Goal: Book appointment/travel/reservation

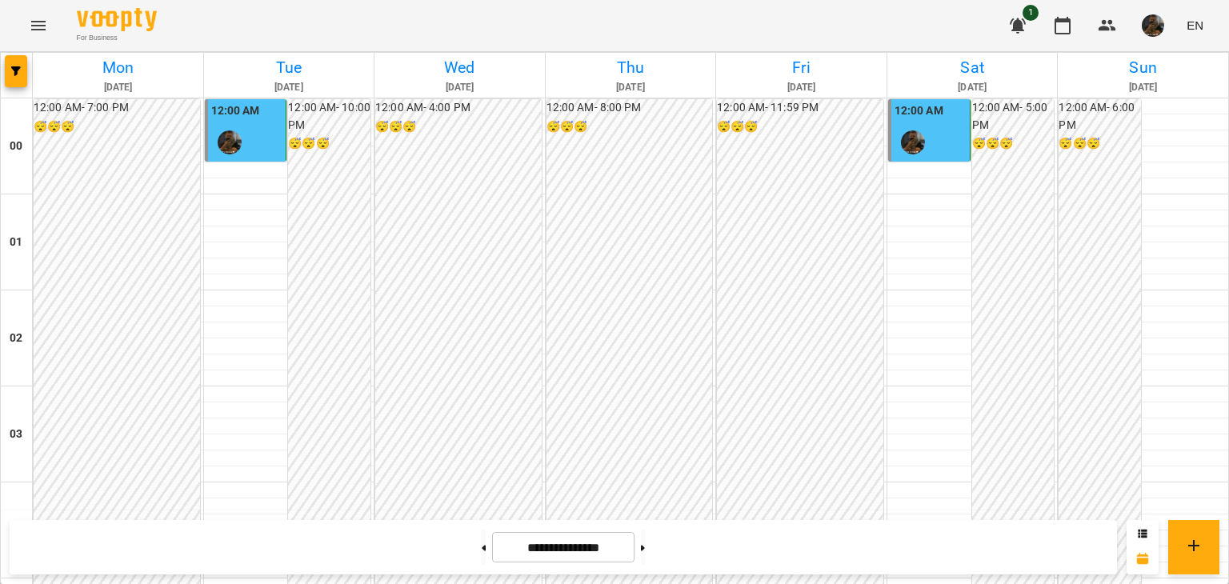
scroll to position [1571, 0]
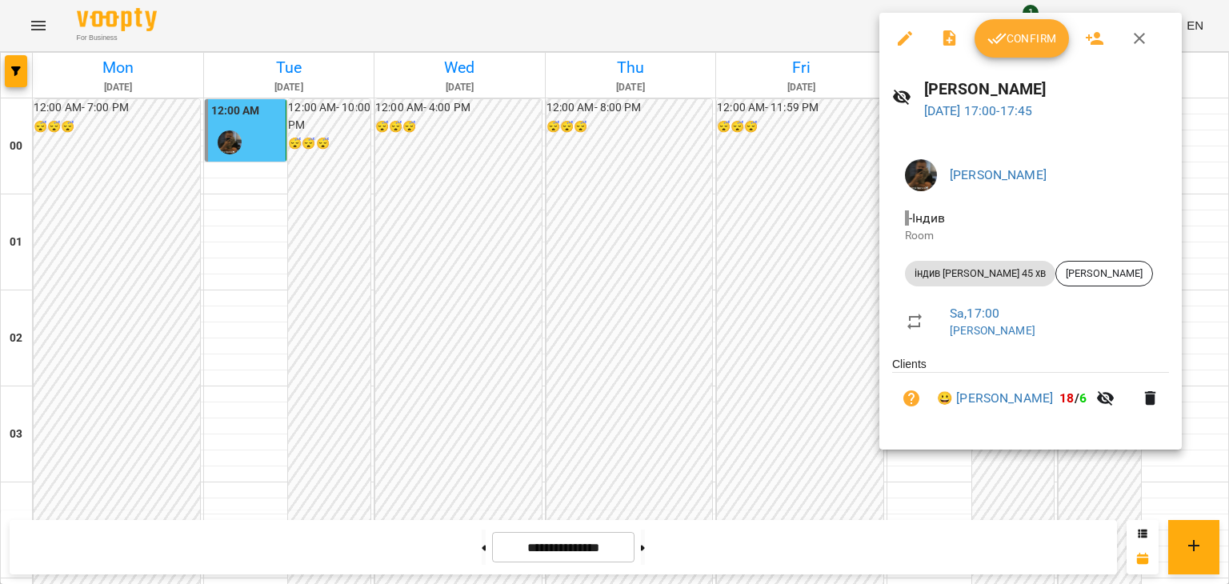
click at [742, 202] on div at bounding box center [614, 292] width 1229 height 584
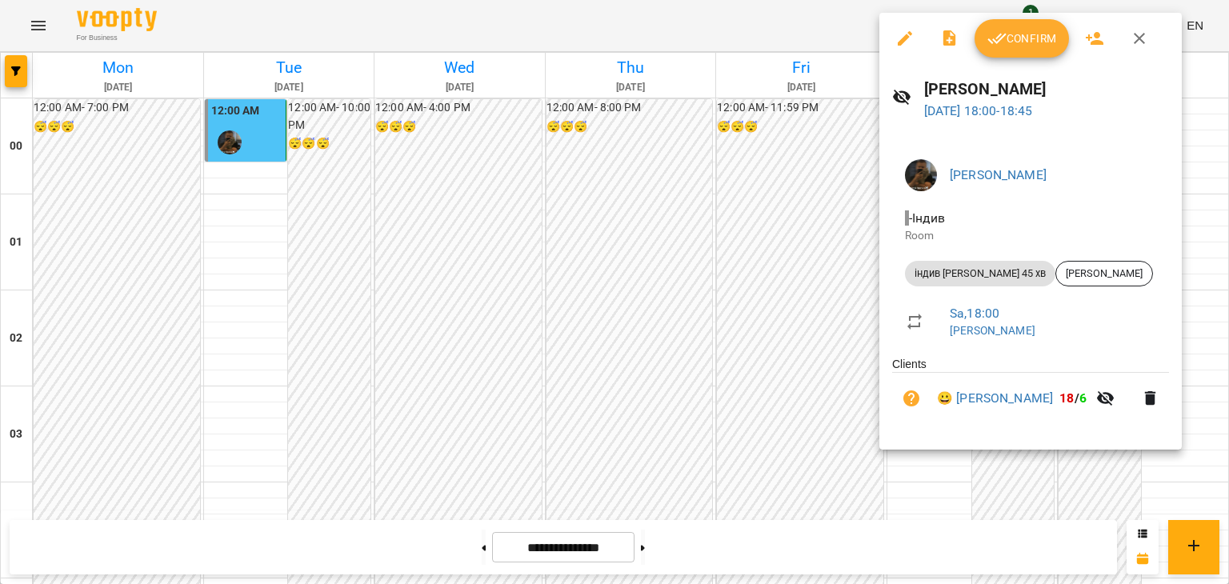
click at [778, 262] on div at bounding box center [614, 292] width 1229 height 584
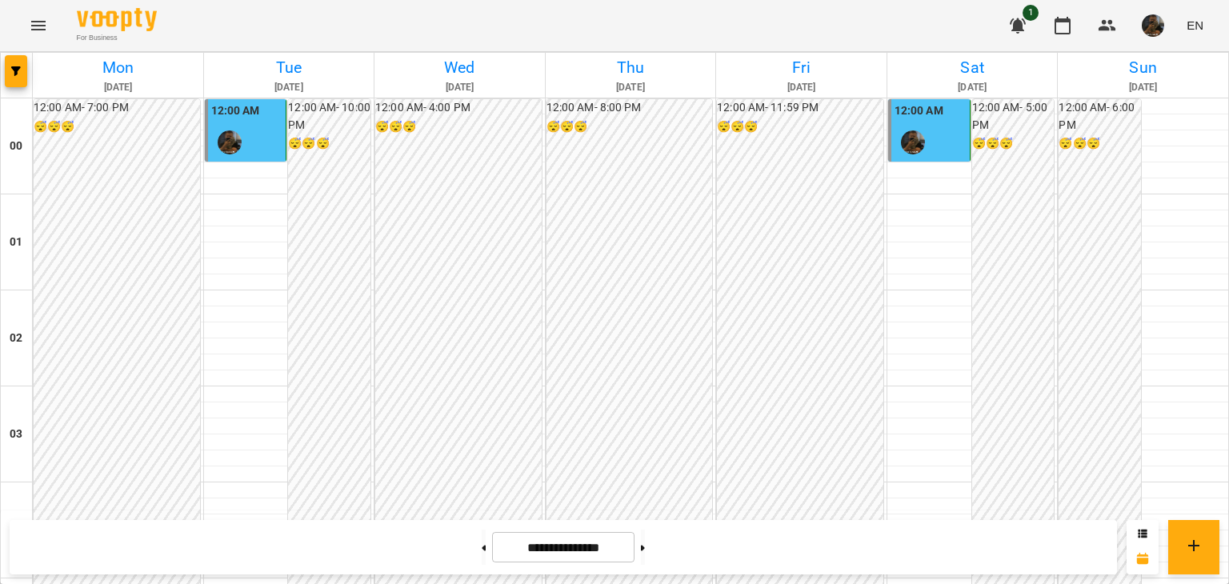
scroll to position [1811, 0]
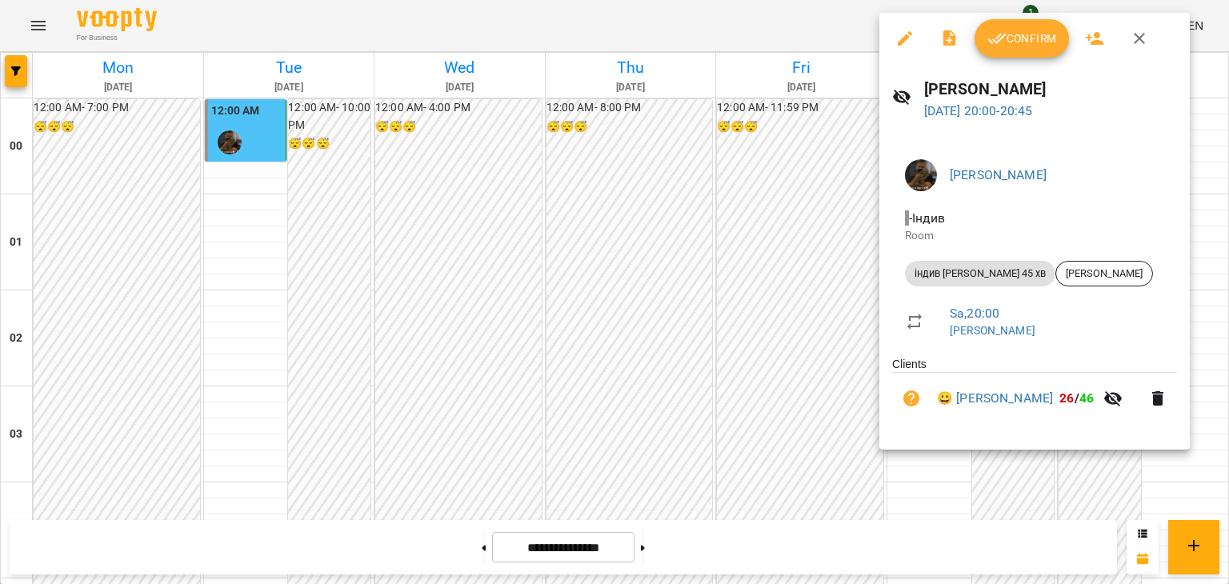
click at [714, 205] on div at bounding box center [614, 292] width 1229 height 584
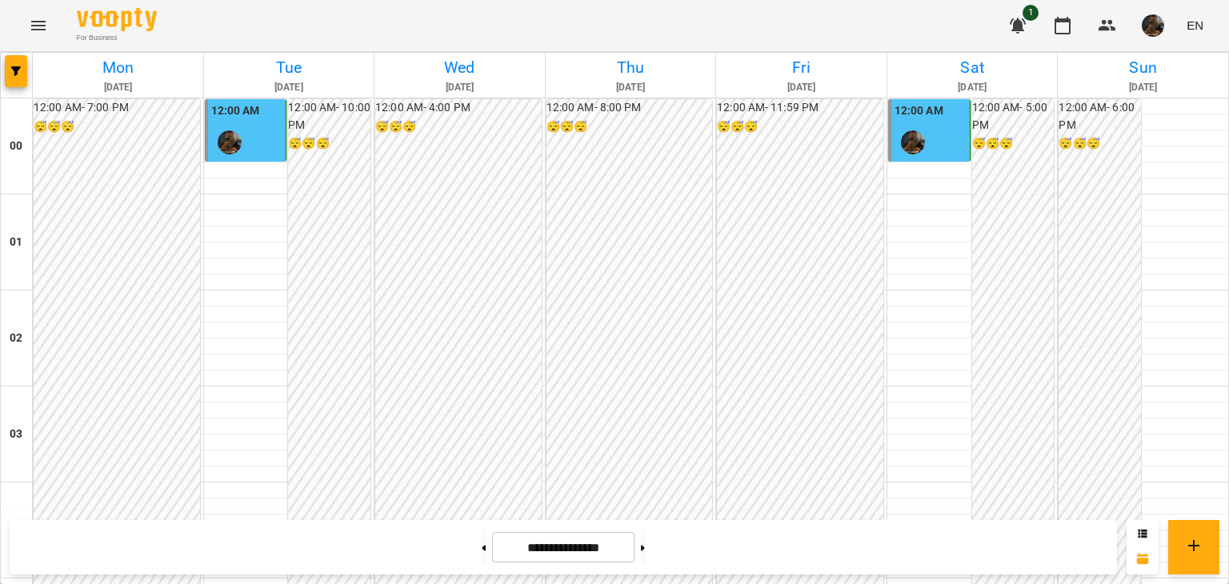
scroll to position [1651, 0]
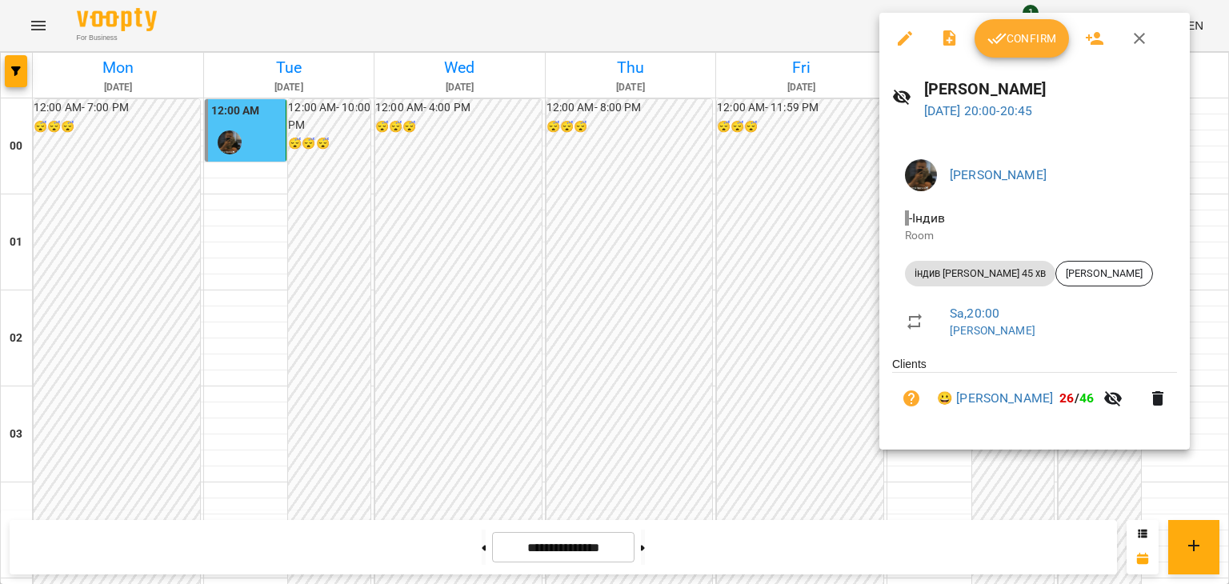
click at [654, 326] on div at bounding box center [614, 292] width 1229 height 584
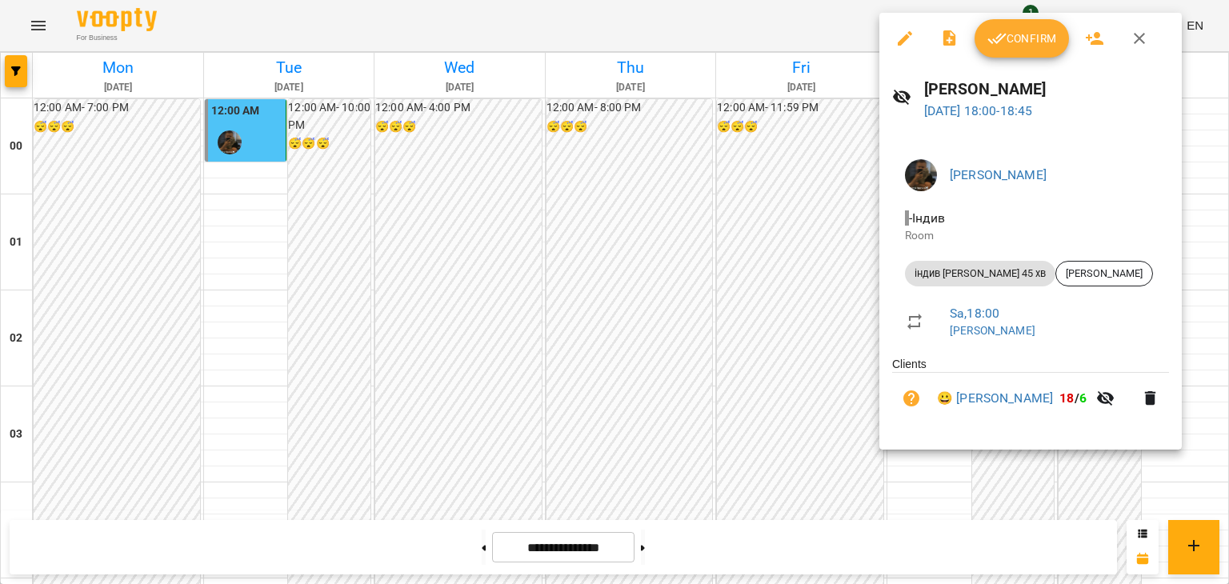
click at [717, 270] on div at bounding box center [614, 292] width 1229 height 584
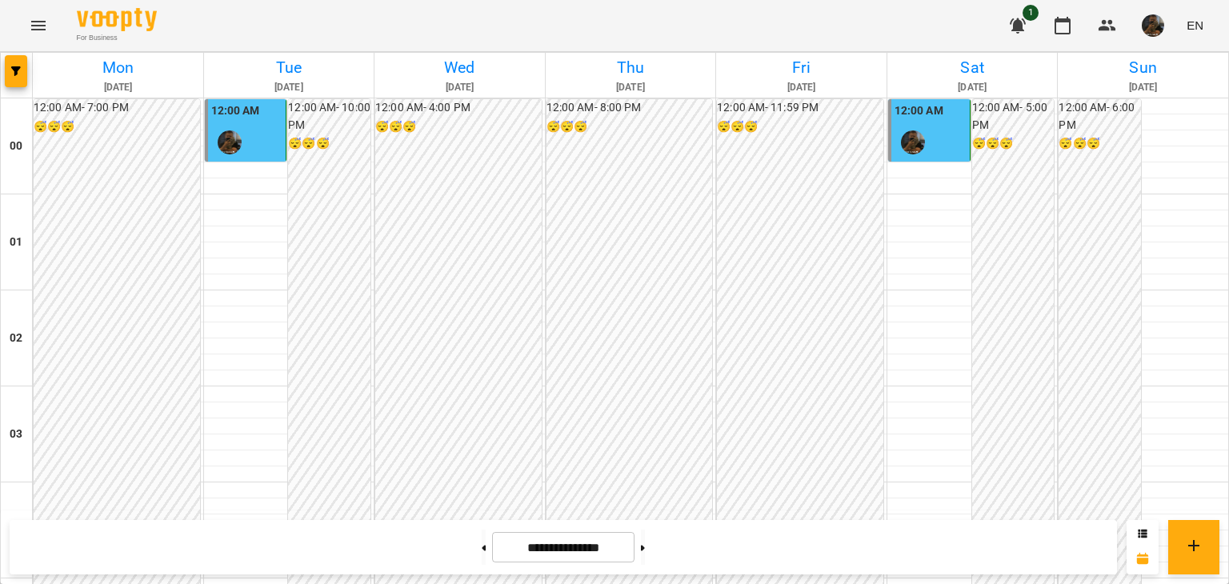
scroll to position [1491, 0]
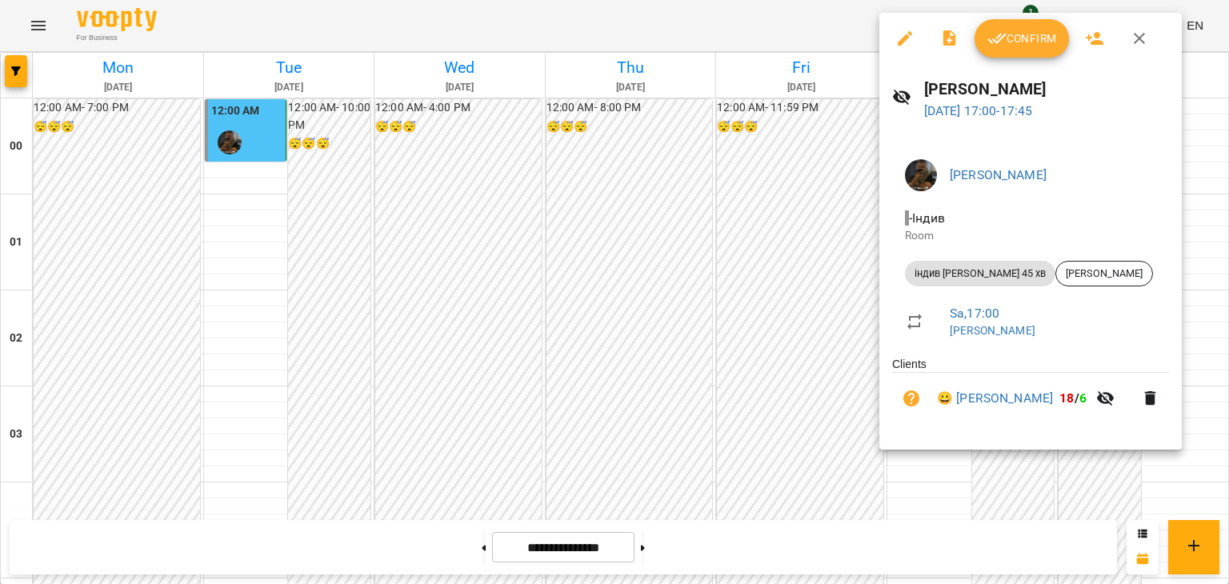
click at [823, 323] on div at bounding box center [614, 292] width 1229 height 584
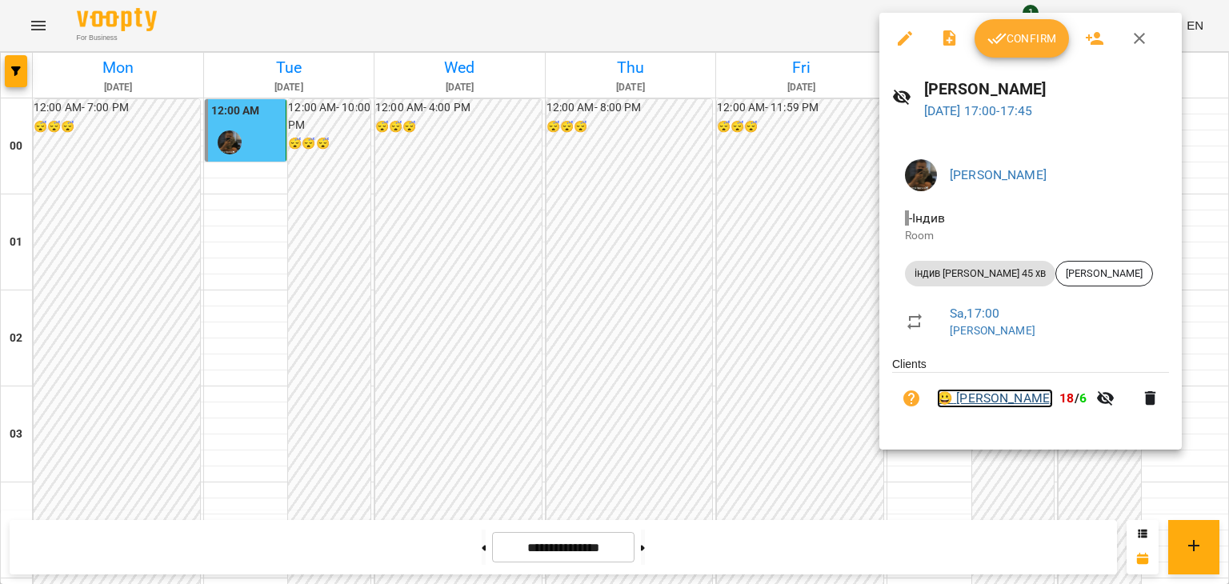
click at [982, 394] on link "😀 [PERSON_NAME]" at bounding box center [995, 398] width 116 height 19
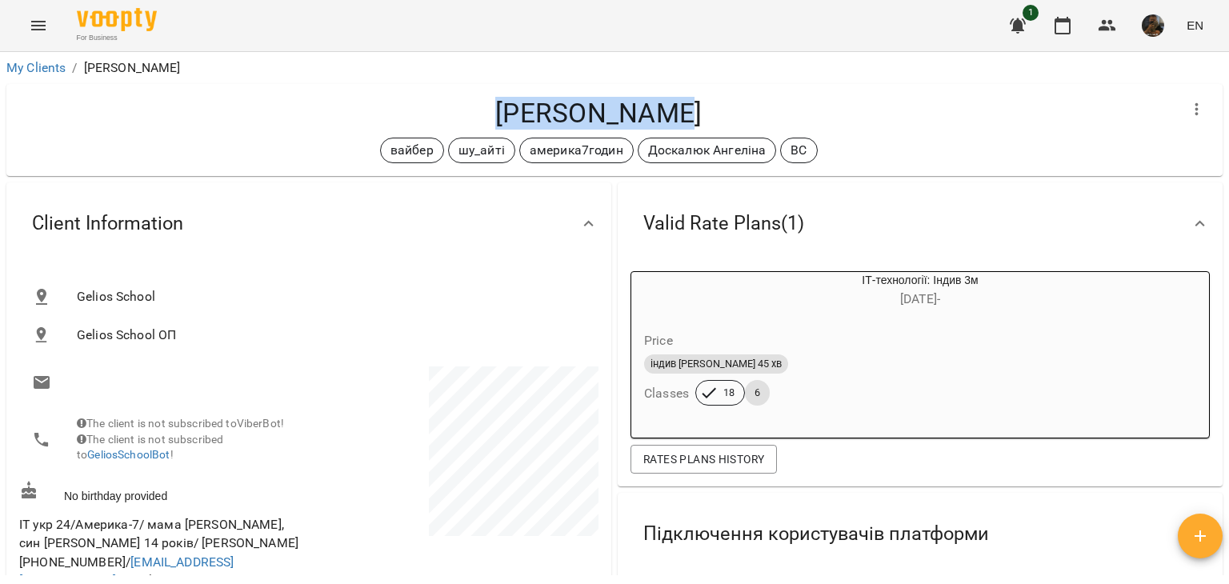
drag, startPoint x: 505, startPoint y: 121, endPoint x: 686, endPoint y: 125, distance: 180.9
click at [685, 125] on h4 "[PERSON_NAME]" at bounding box center [598, 113] width 1158 height 33
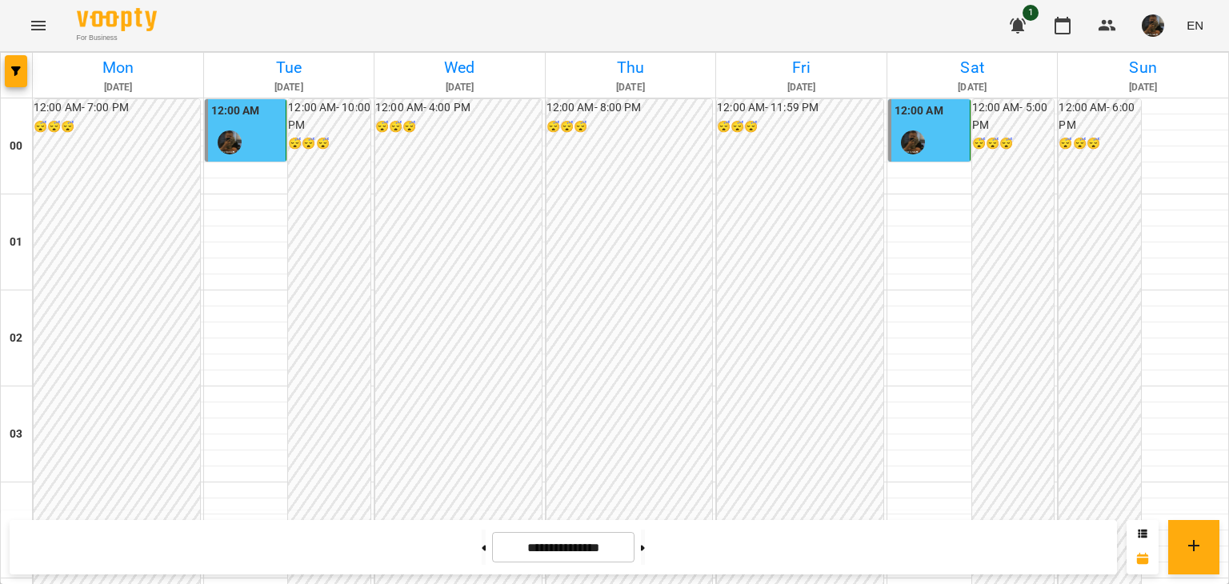
scroll to position [1491, 0]
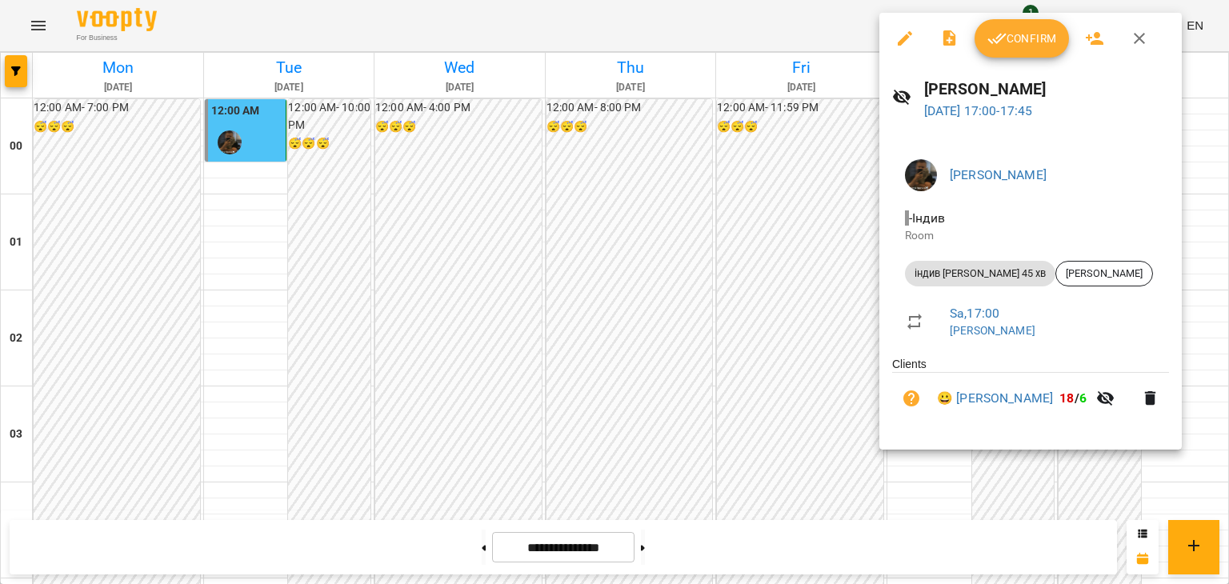
click at [806, 281] on div at bounding box center [614, 292] width 1229 height 584
